Goal: Check status: Check status

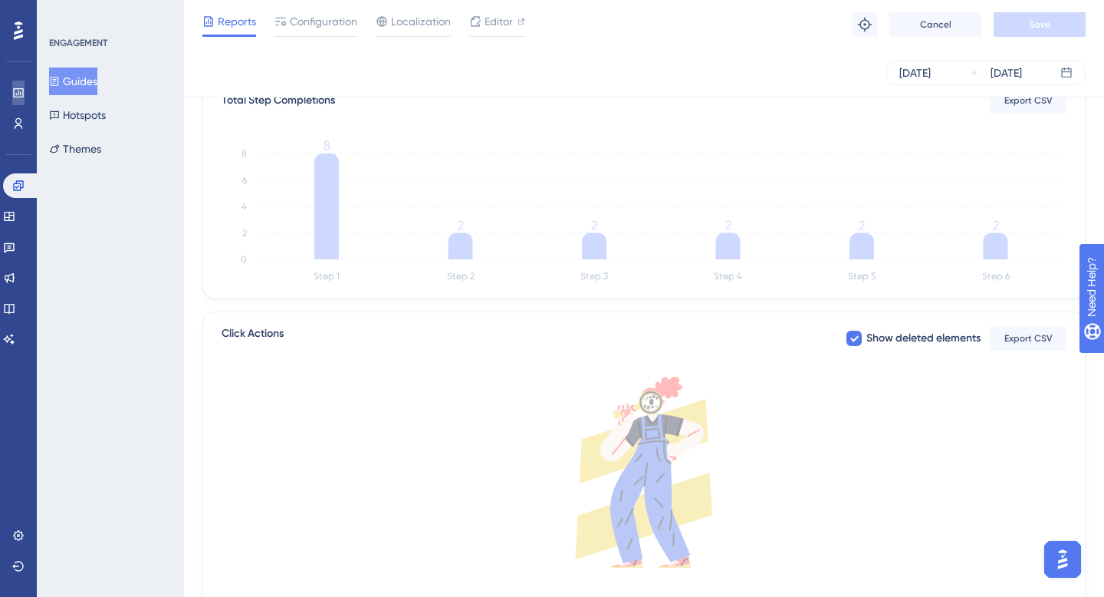
click at [12, 100] on link at bounding box center [18, 93] width 12 height 25
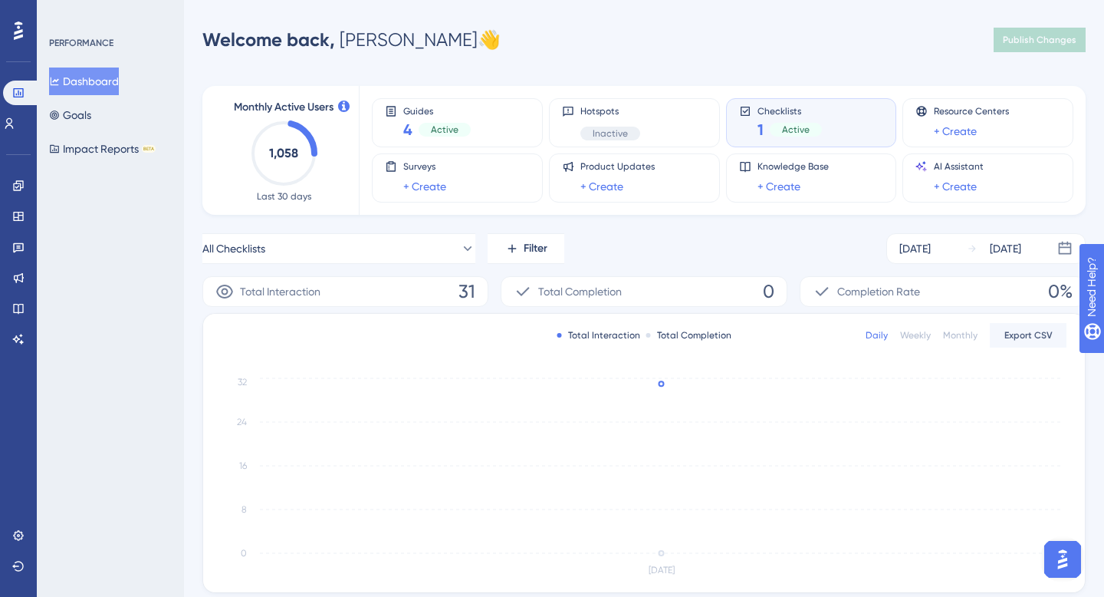
scroll to position [271, 0]
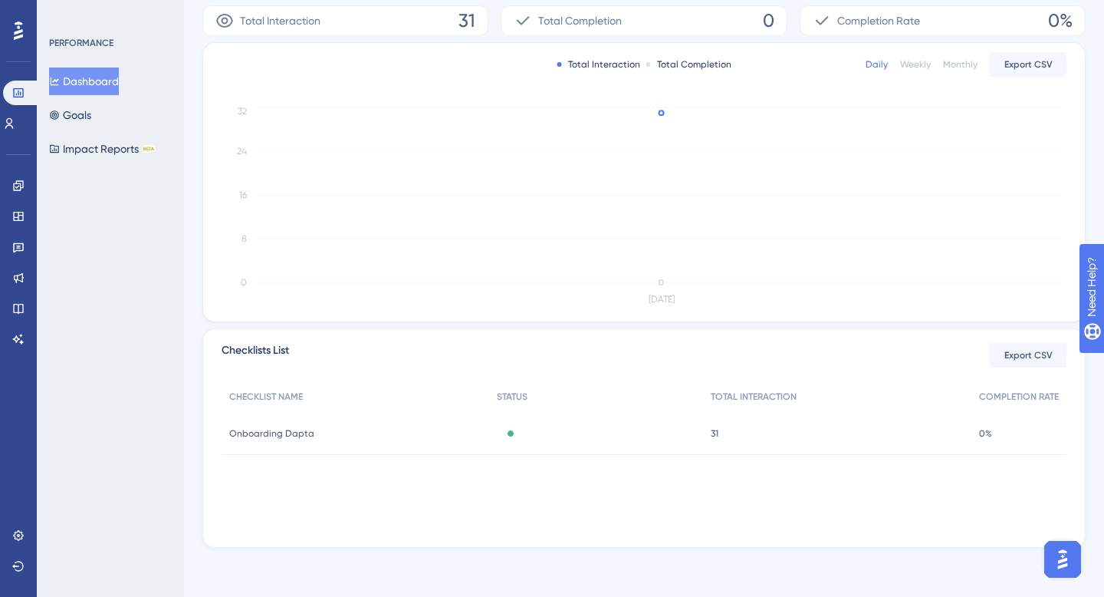
click at [282, 427] on span "Onboarding Dapta" at bounding box center [271, 433] width 85 height 12
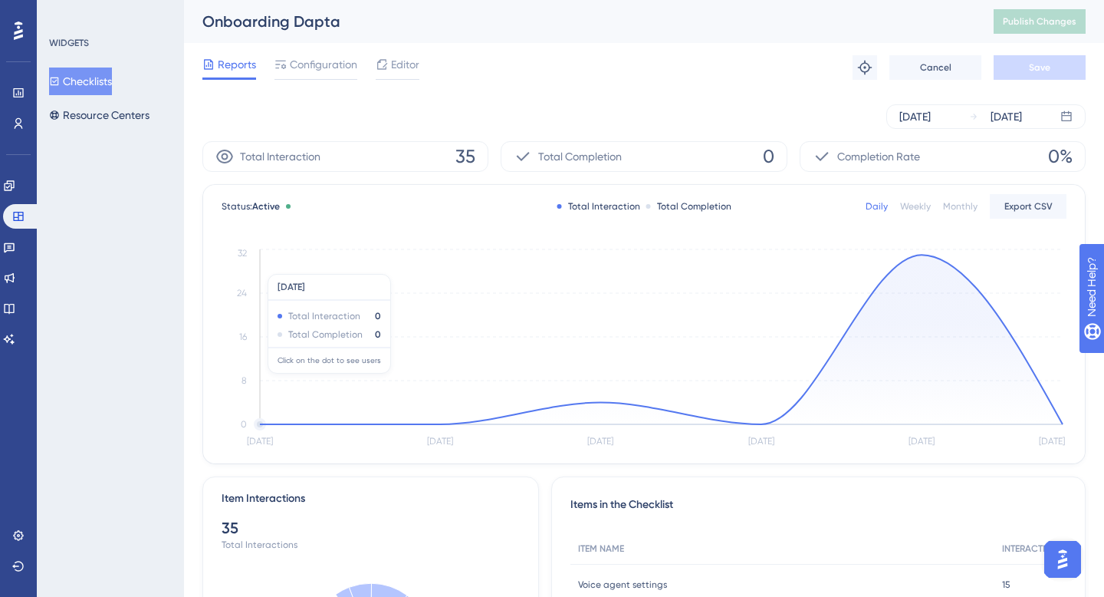
scroll to position [202, 0]
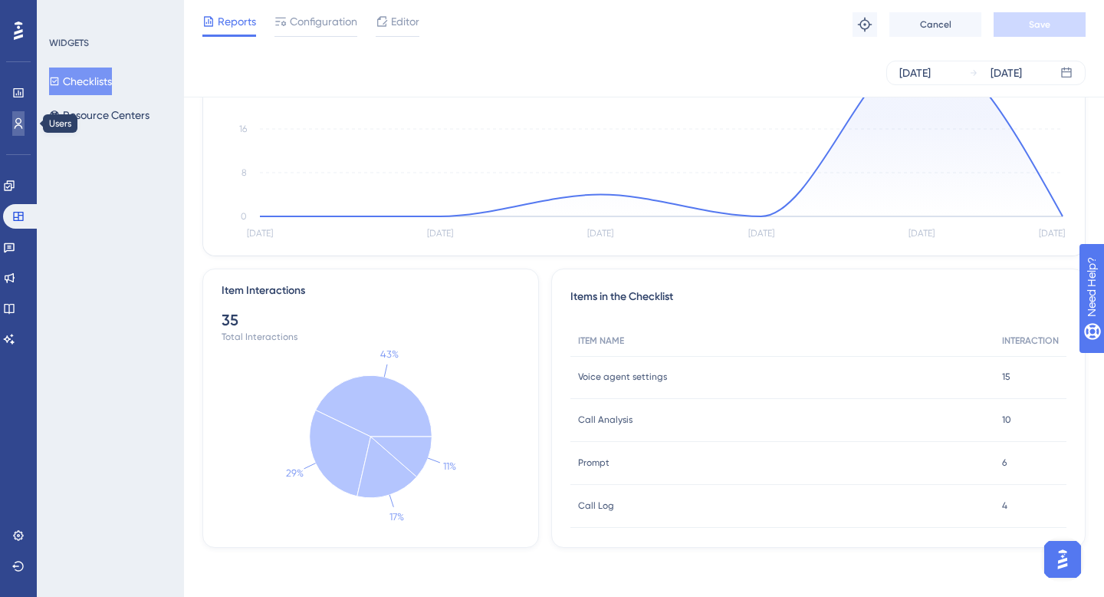
click at [18, 112] on link at bounding box center [18, 123] width 12 height 25
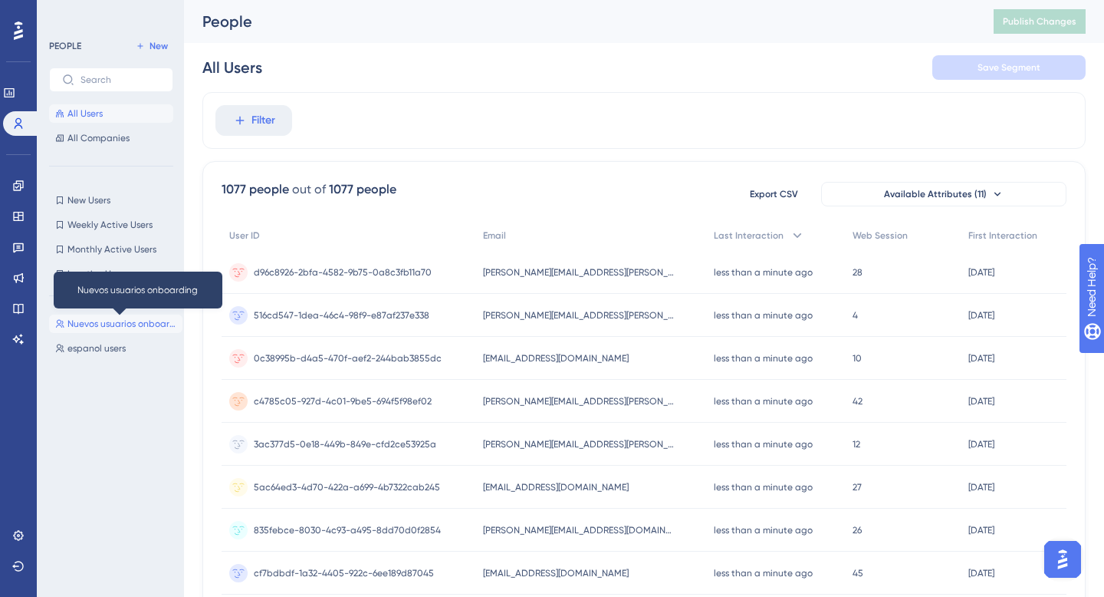
click at [92, 317] on span "Nuevos usuarios onboarding" at bounding box center [121, 323] width 109 height 12
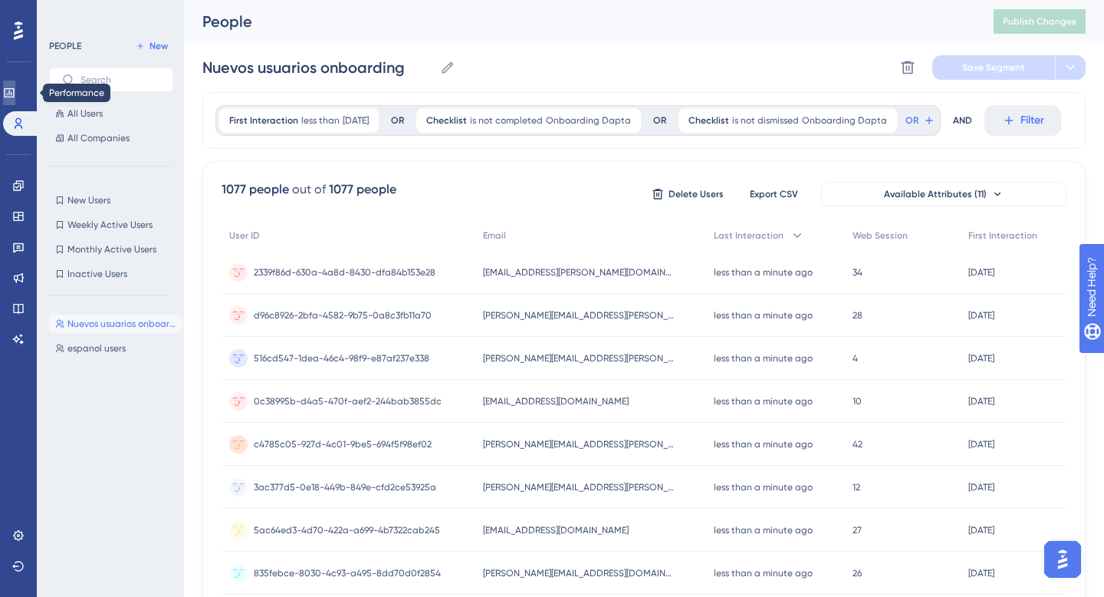
click at [15, 97] on icon at bounding box center [9, 93] width 12 height 12
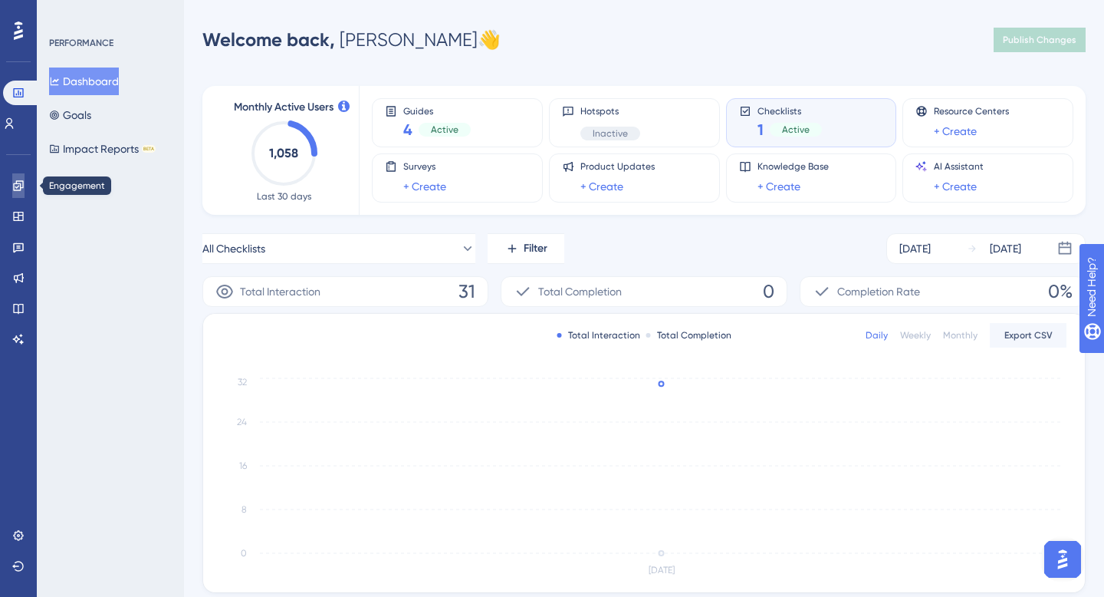
click at [15, 191] on icon at bounding box center [18, 185] width 12 height 12
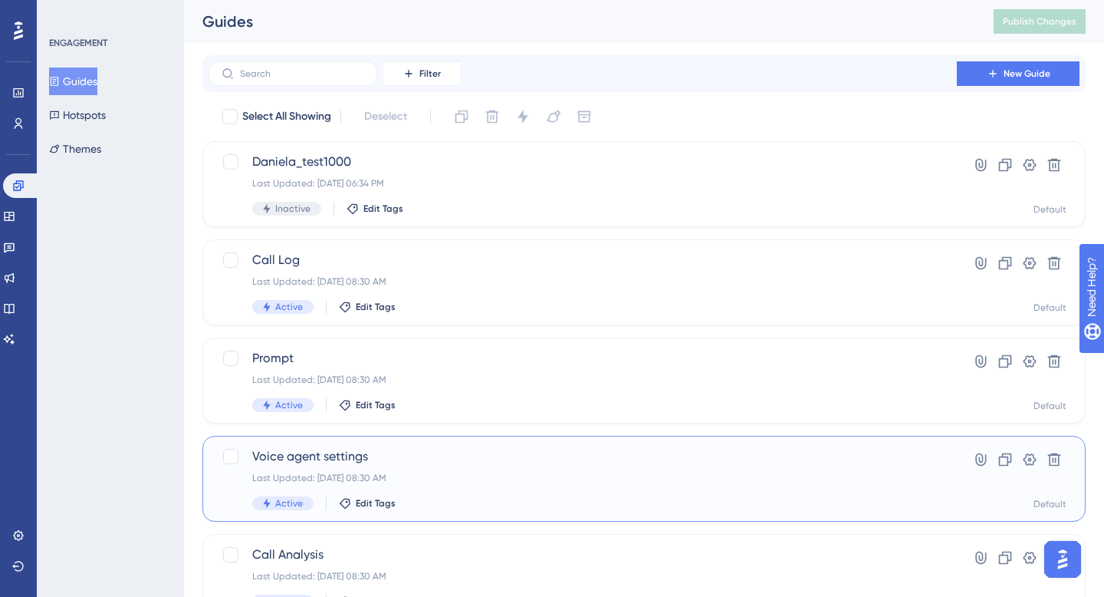
click at [284, 450] on span "Voice agent settings" at bounding box center [582, 456] width 661 height 18
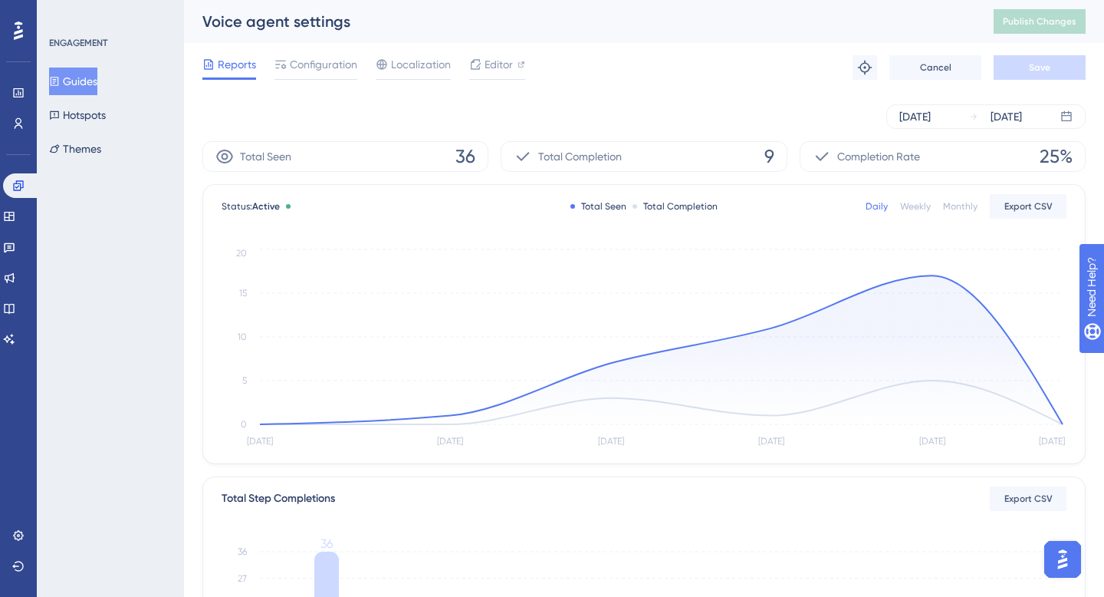
click at [979, 129] on div "[DATE] [DATE]" at bounding box center [643, 116] width 883 height 49
click at [979, 123] on div "[DATE]" at bounding box center [995, 116] width 53 height 18
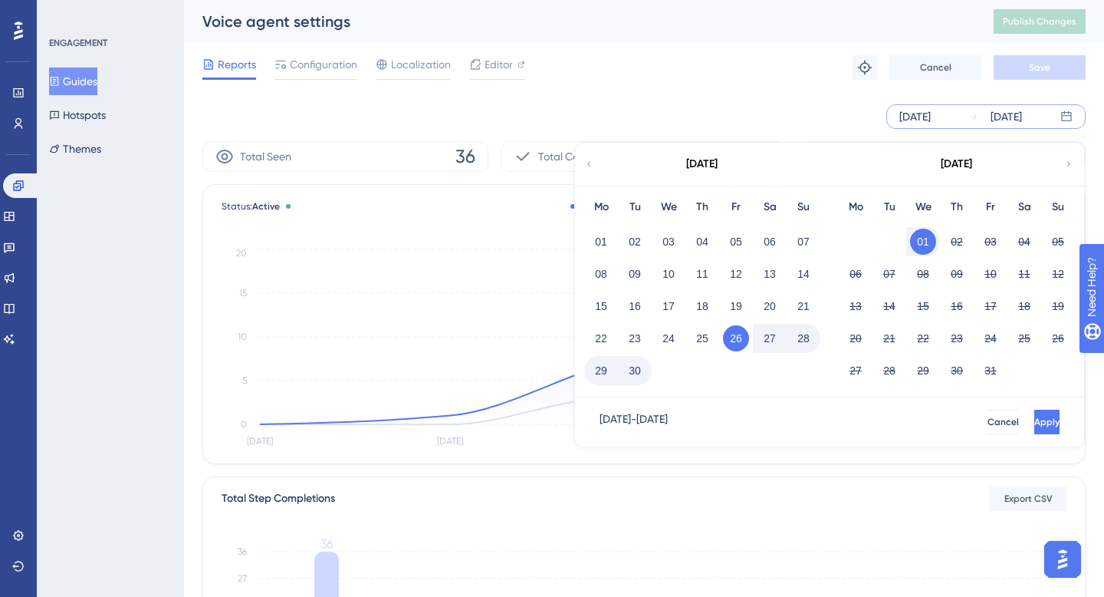
click at [928, 237] on button "01" at bounding box center [923, 242] width 26 height 26
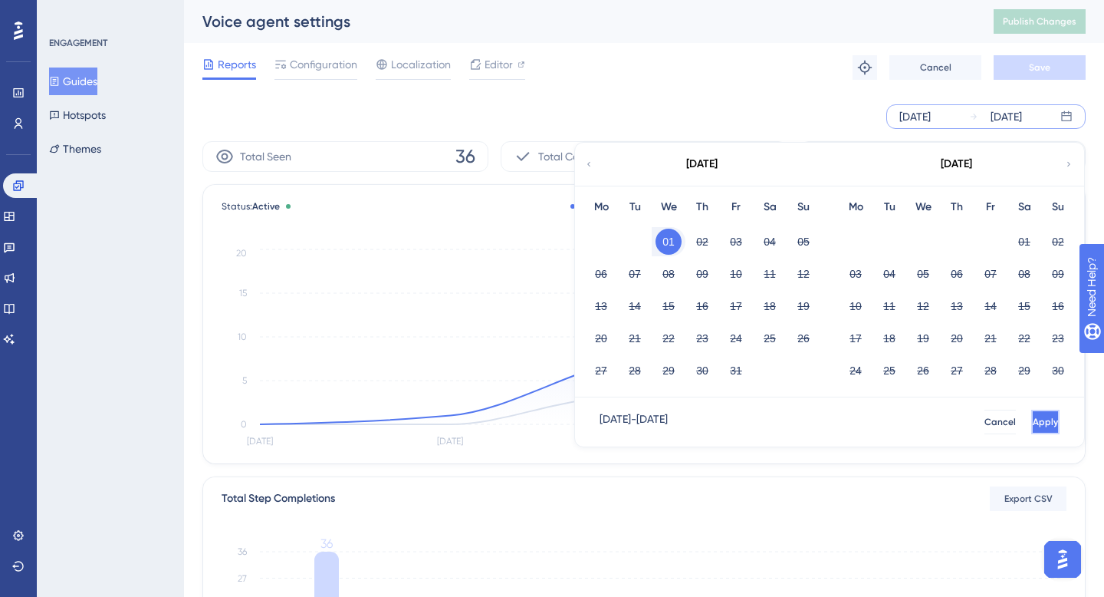
click at [1033, 419] on span "Apply" at bounding box center [1045, 422] width 25 height 12
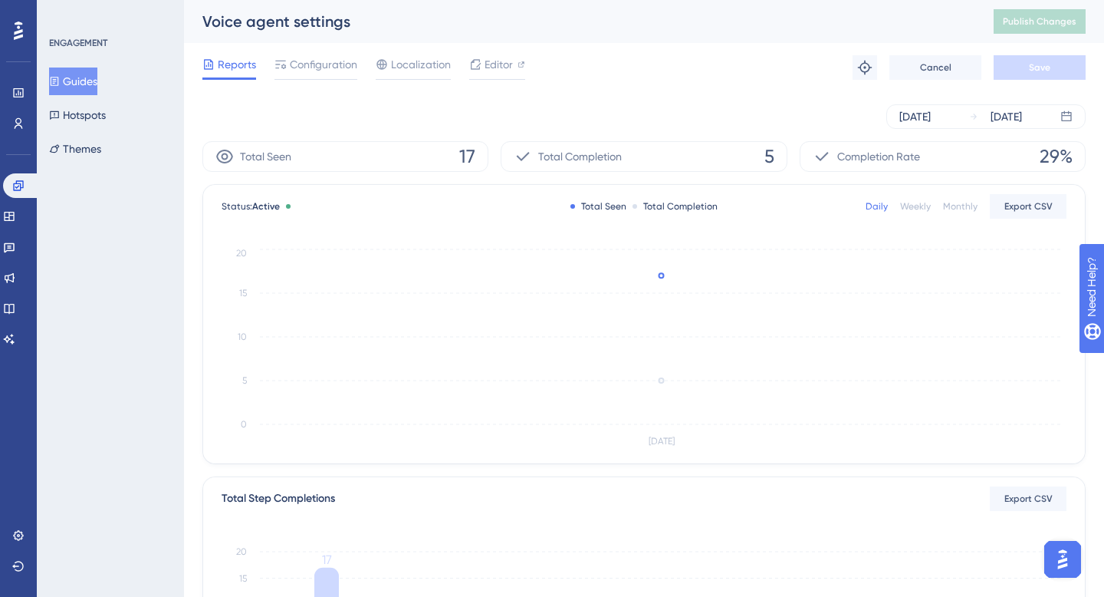
click at [97, 84] on button "Guides" at bounding box center [73, 81] width 48 height 28
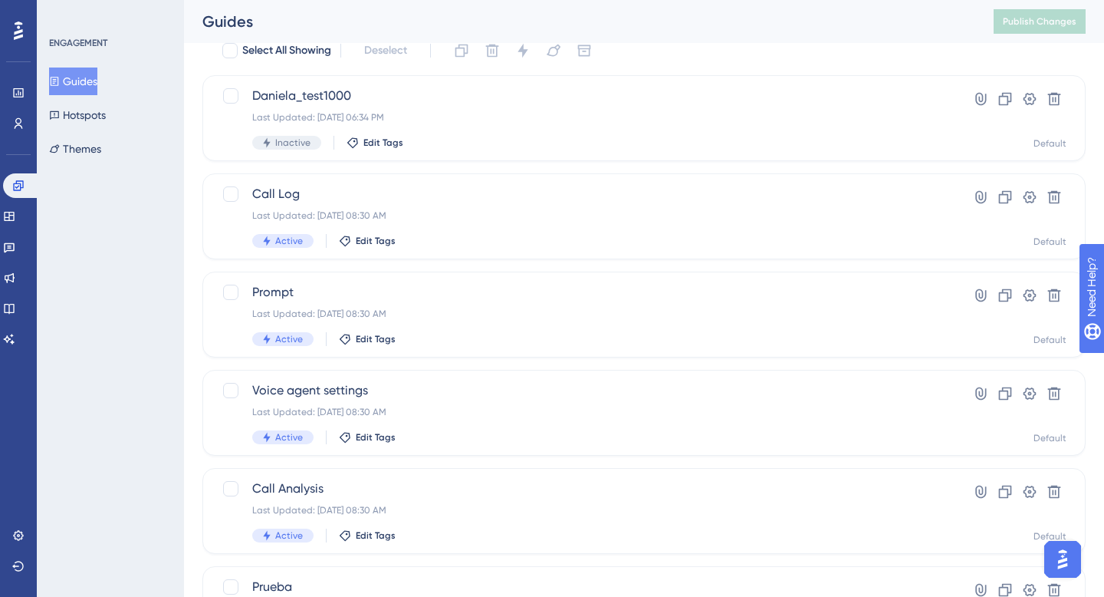
scroll to position [100, 0]
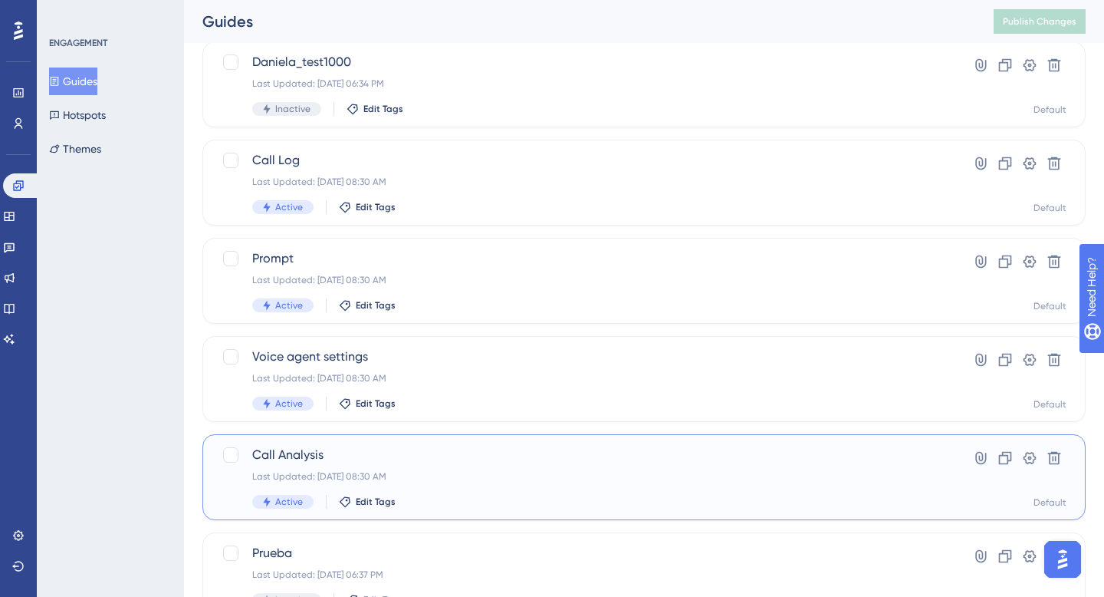
click at [289, 452] on span "Call Analysis" at bounding box center [582, 455] width 661 height 18
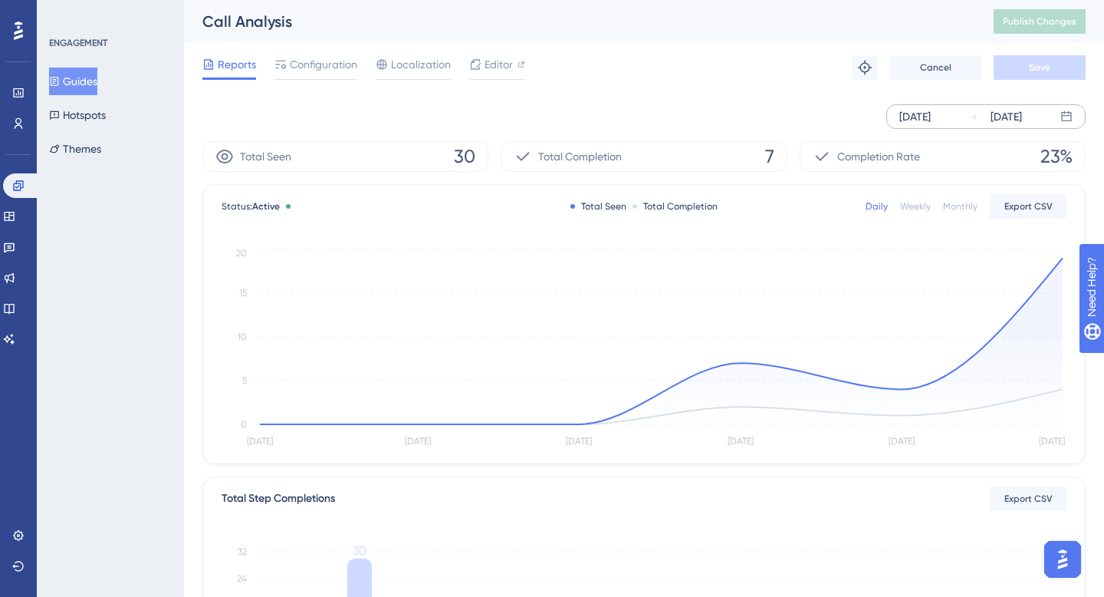
click at [1022, 115] on div "[DATE]" at bounding box center [1006, 116] width 31 height 18
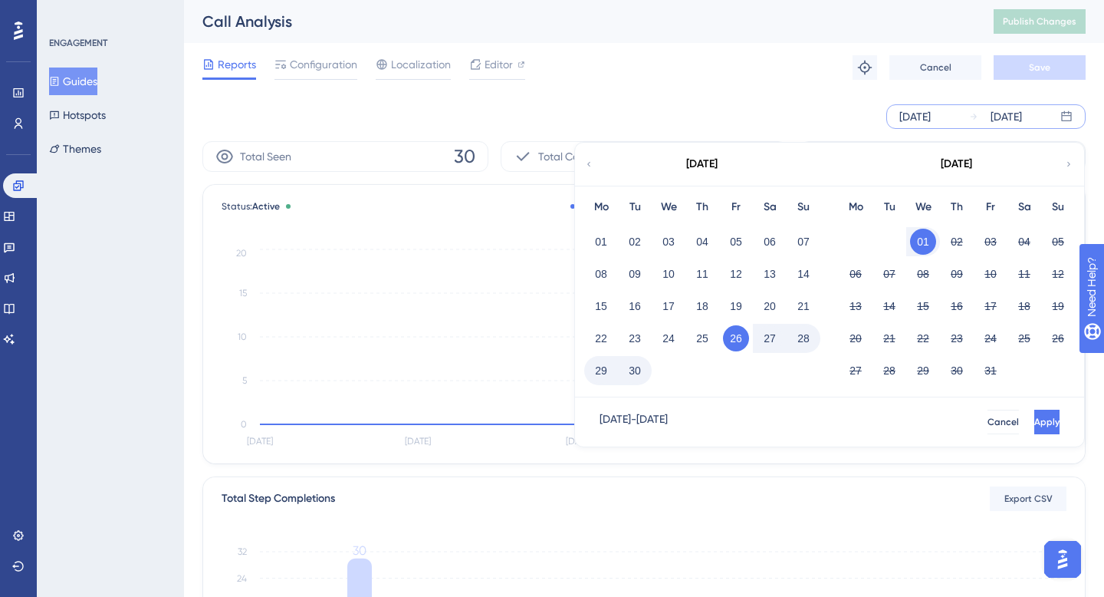
click at [919, 241] on button "01" at bounding box center [923, 242] width 26 height 26
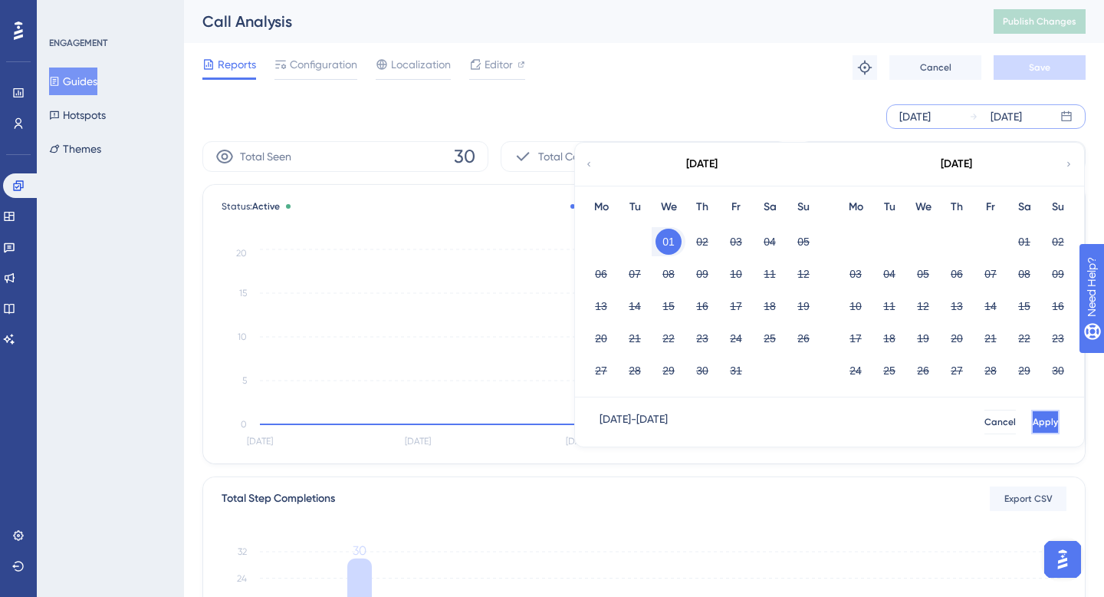
click at [1031, 422] on button "Apply" at bounding box center [1045, 421] width 28 height 25
